Goal: Transaction & Acquisition: Purchase product/service

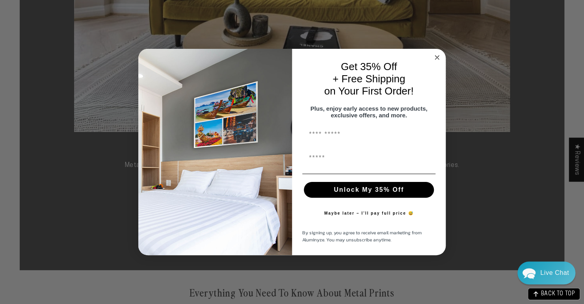
drag, startPoint x: 357, startPoint y: 183, endPoint x: 379, endPoint y: 181, distance: 21.3
click at [438, 54] on circle "Close dialog" at bounding box center [436, 57] width 9 height 9
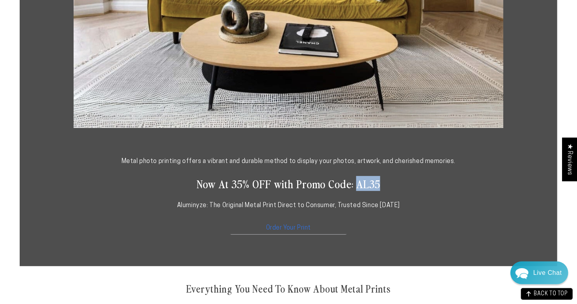
drag, startPoint x: 356, startPoint y: 183, endPoint x: 385, endPoint y: 181, distance: 28.4
click at [385, 181] on h2 "Now At 35% OFF with Promo Code: AL35" at bounding box center [289, 183] width 431 height 14
copy h2 "AL35"
click at [295, 227] on link "Order Your Print" at bounding box center [289, 226] width 118 height 17
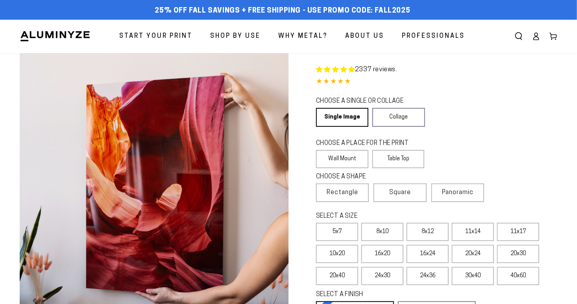
select select "**********"
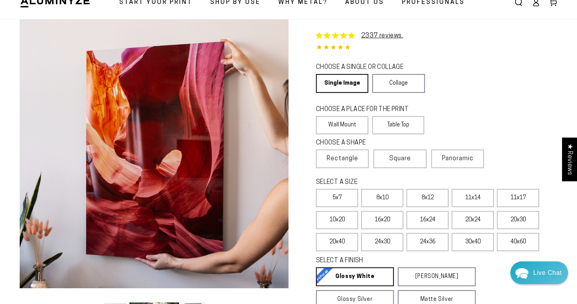
scroll to position [34, 0]
click at [481, 197] on label "11x14" at bounding box center [473, 198] width 42 height 18
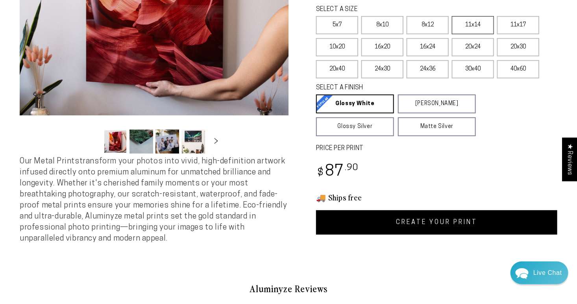
scroll to position [210, 0]
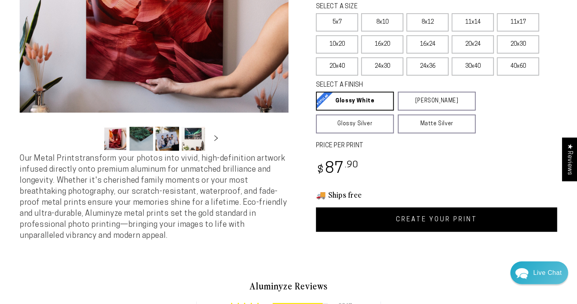
click at [479, 214] on link "CREATE YOUR PRINT" at bounding box center [436, 220] width 241 height 24
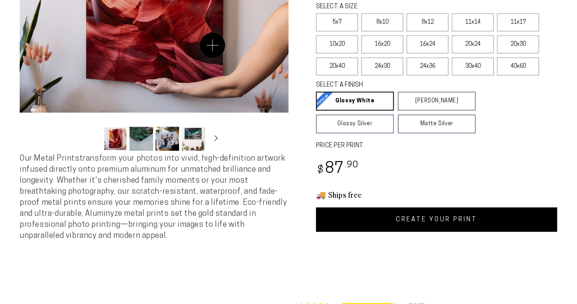
scroll to position [210, 0]
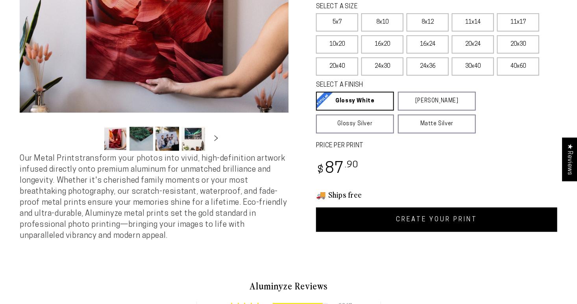
select select "**********"
